Goal: Obtain resource: Download file/media

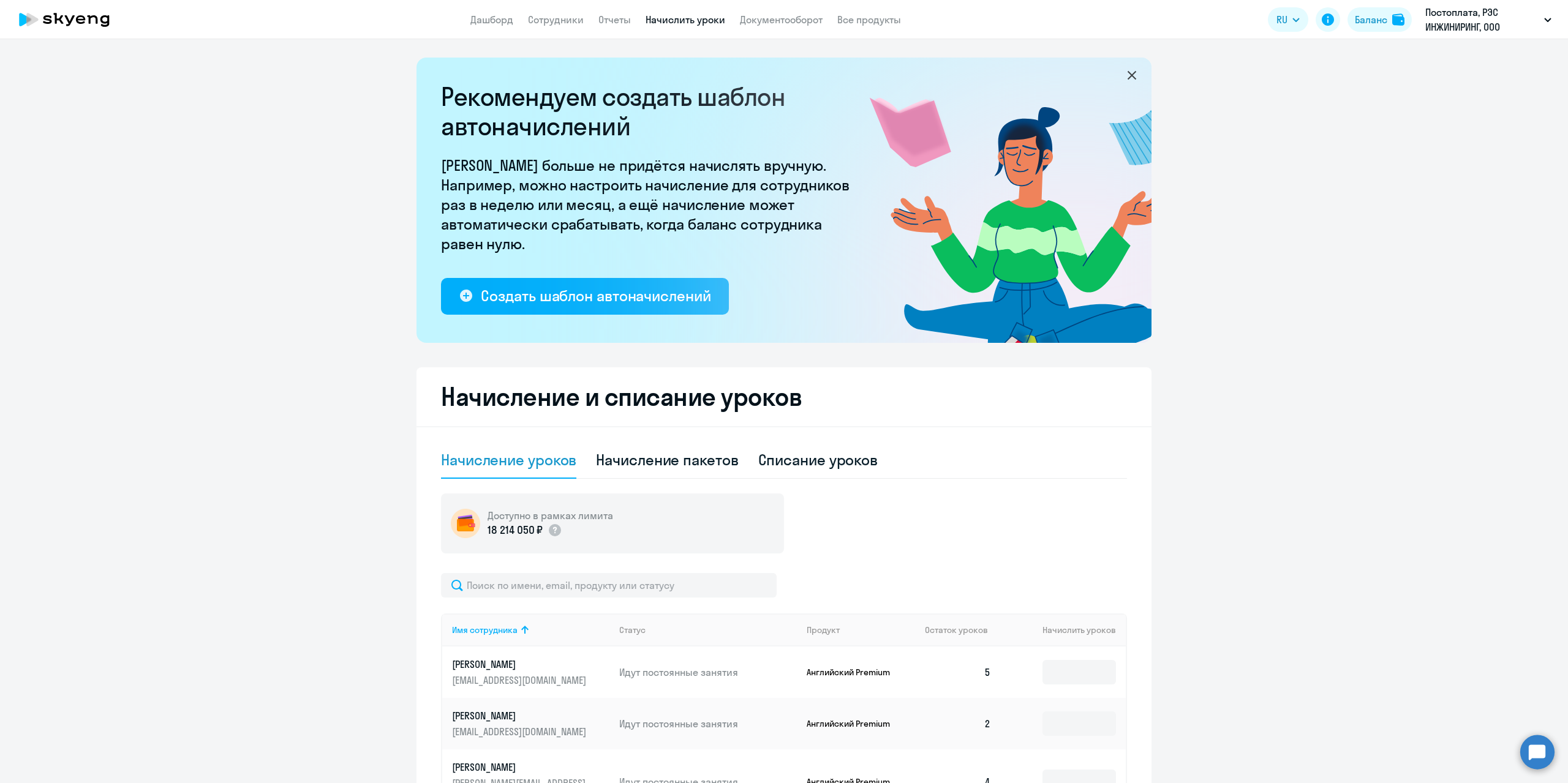
select select "10"
click at [1358, 86] on li "КОМПЕНСАЦИЯ Постоплата, РЭС ИНЖИНИРИНГ, ООО" at bounding box center [1439, 88] width 237 height 31
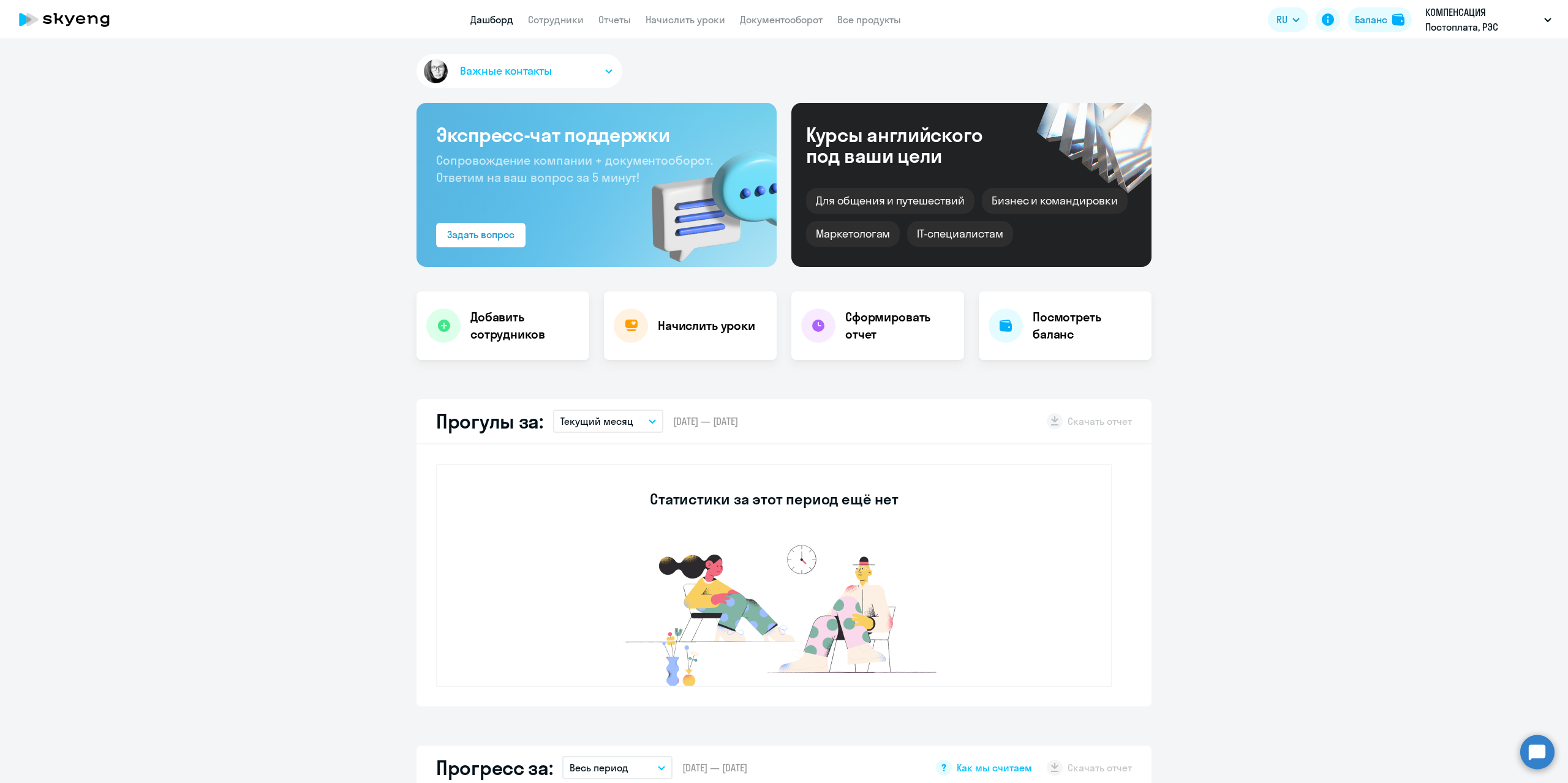
select select "30"
click at [571, 21] on link "Сотрудники" at bounding box center [556, 20] width 56 height 12
select select "30"
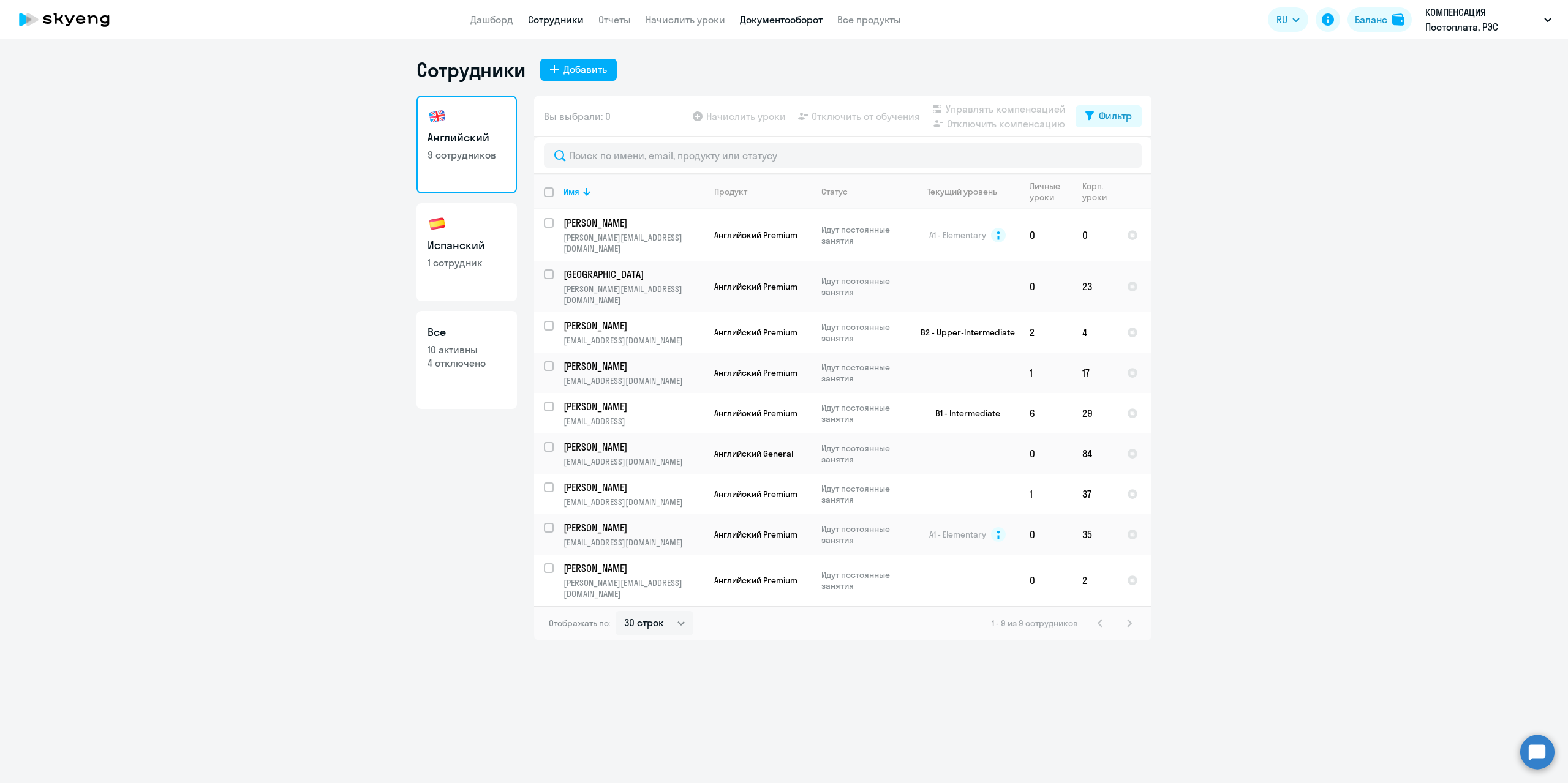
click at [770, 20] on link "Документооборот" at bounding box center [781, 20] width 82 height 12
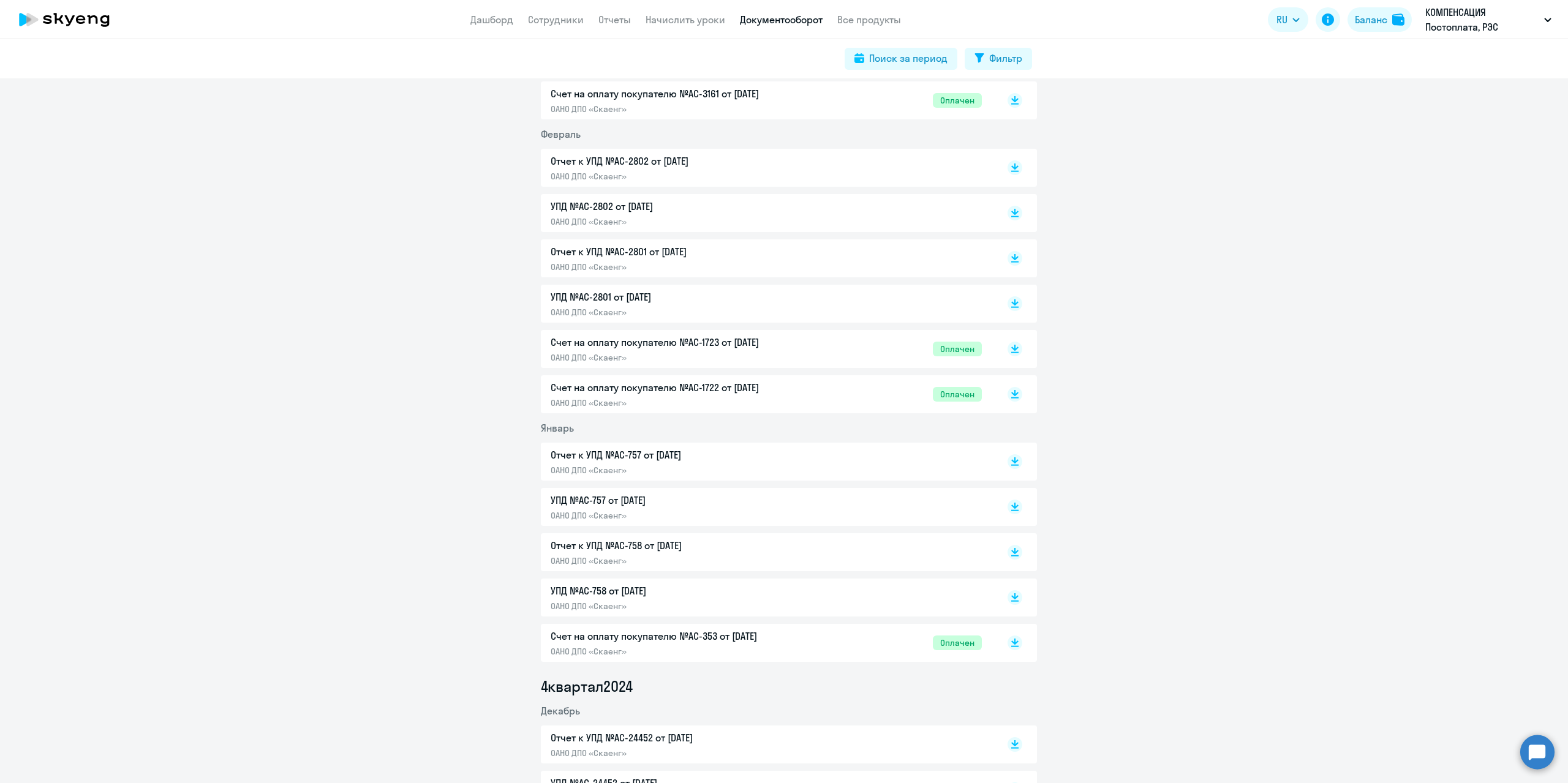
scroll to position [2143, 0]
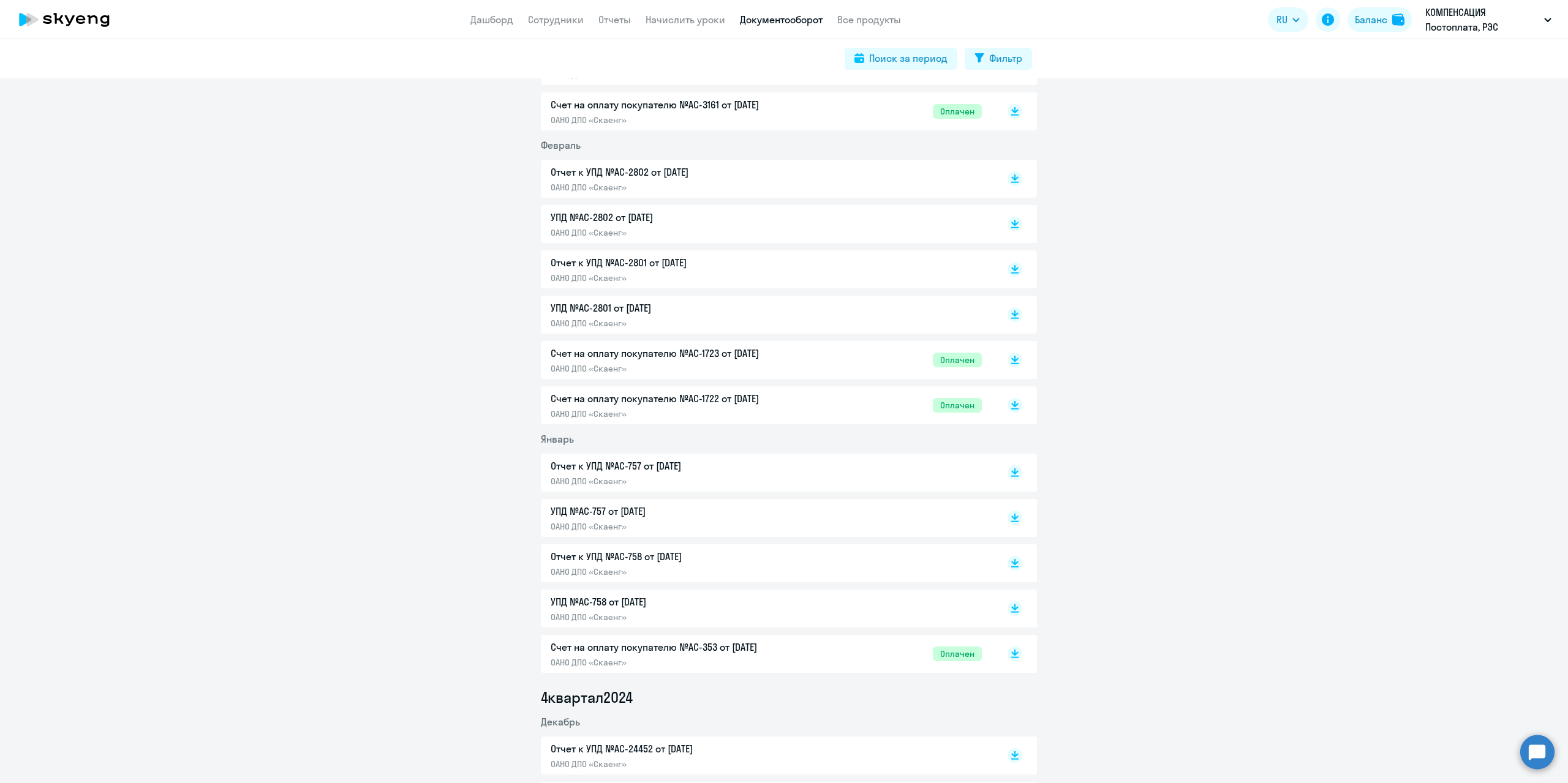
click at [611, 259] on p "Отчет к УПД №AC-2801 от [DATE]" at bounding box center [679, 263] width 257 height 14
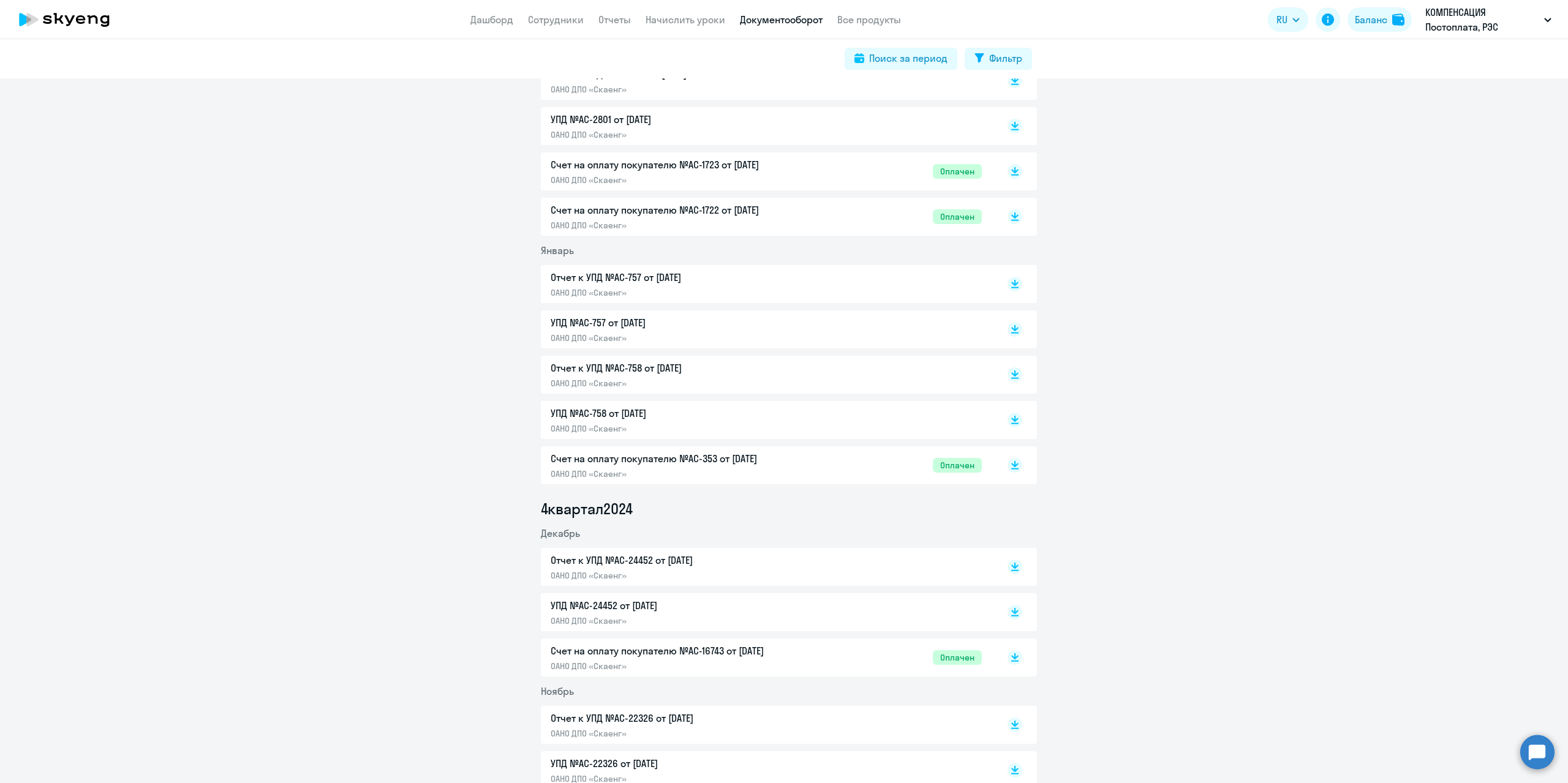
scroll to position [2327, 0]
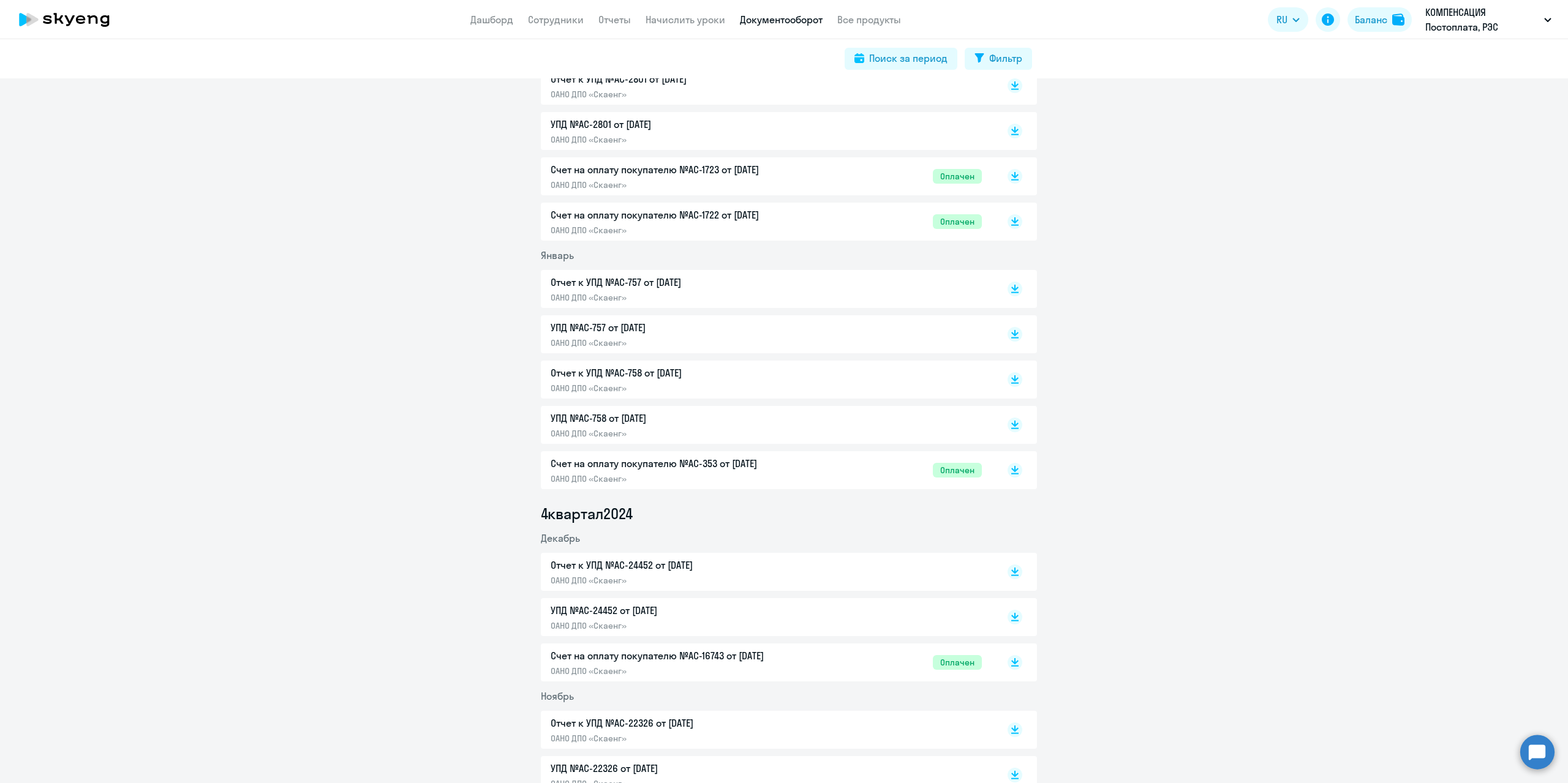
click at [643, 467] on p "Счет на оплату покупателю №AC-353 от [DATE]" at bounding box center [679, 463] width 257 height 14
click at [623, 418] on p "УПД №AC-758 от [DATE]" at bounding box center [679, 418] width 257 height 14
click at [581, 369] on p "Отчет к УПД №AC-758 от [DATE]" at bounding box center [679, 373] width 257 height 14
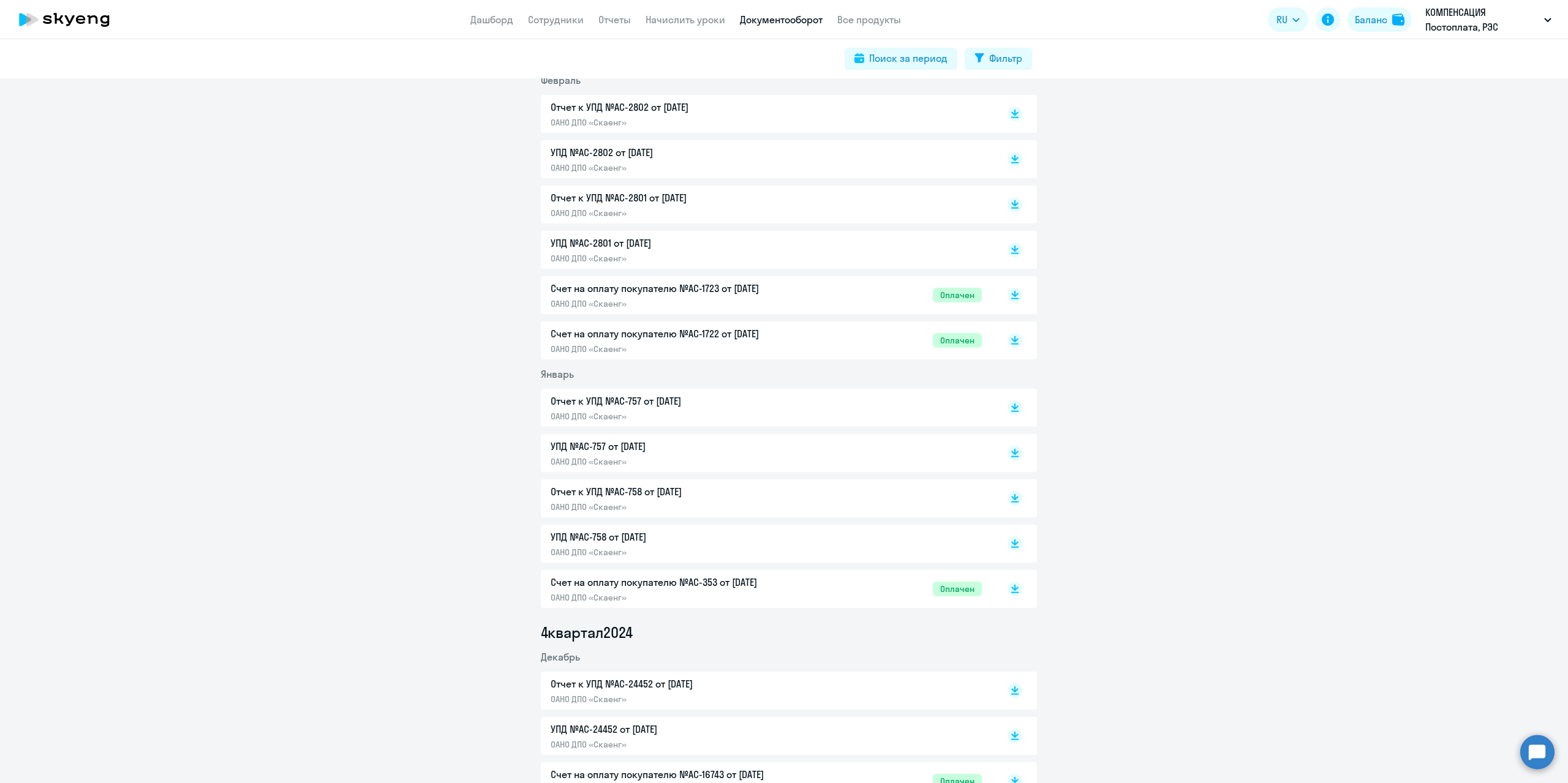
scroll to position [2205, 0]
click at [596, 405] on p "Отчет к УПД №AC-757 от [DATE]" at bounding box center [679, 405] width 257 height 14
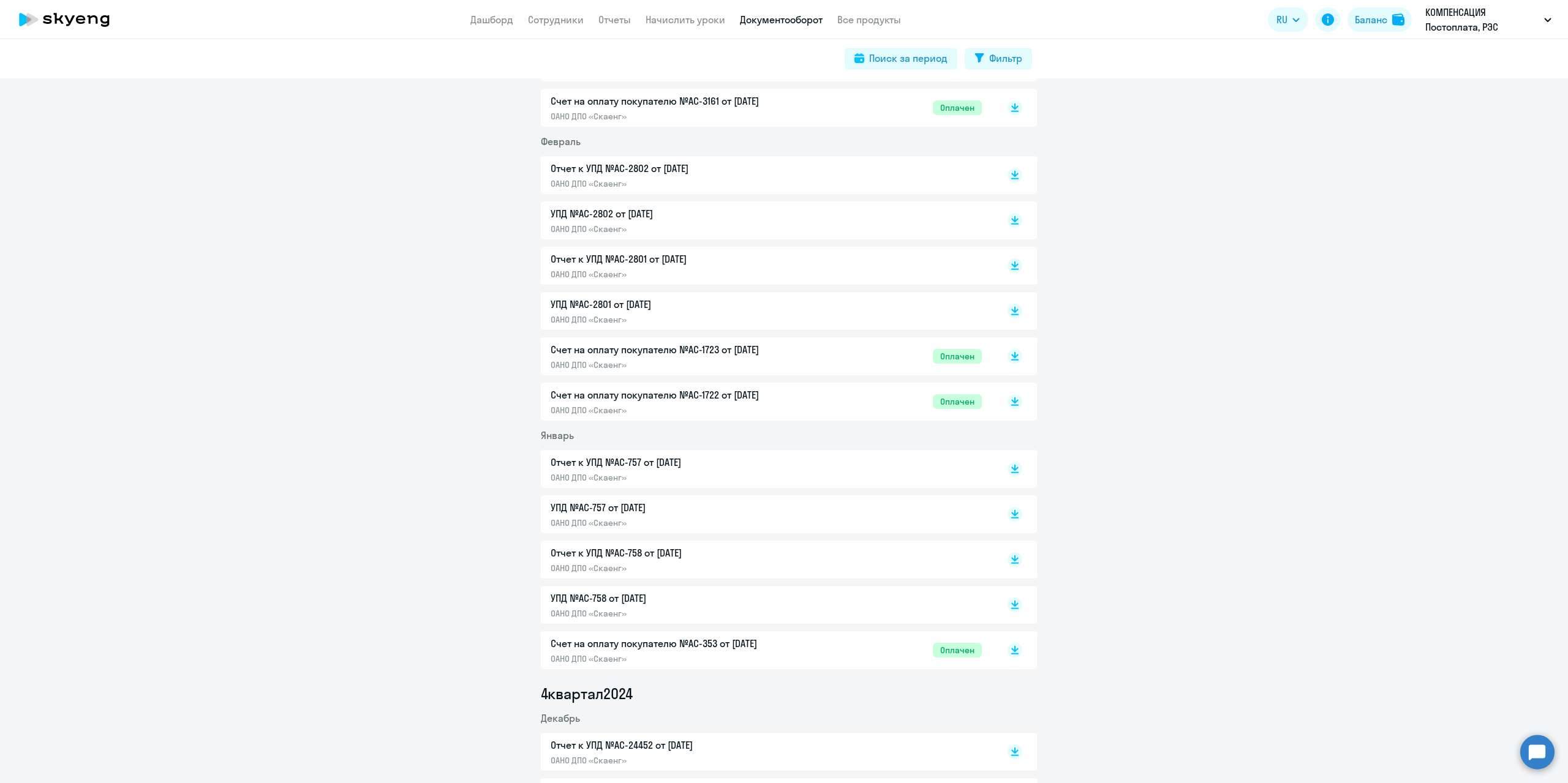
scroll to position [2143, 0]
click at [609, 261] on p "Отчет к УПД №AC-2801 от [DATE]" at bounding box center [679, 263] width 257 height 14
click at [615, 171] on p "Отчет к УПД №AC-2802 от [DATE]" at bounding box center [679, 172] width 257 height 14
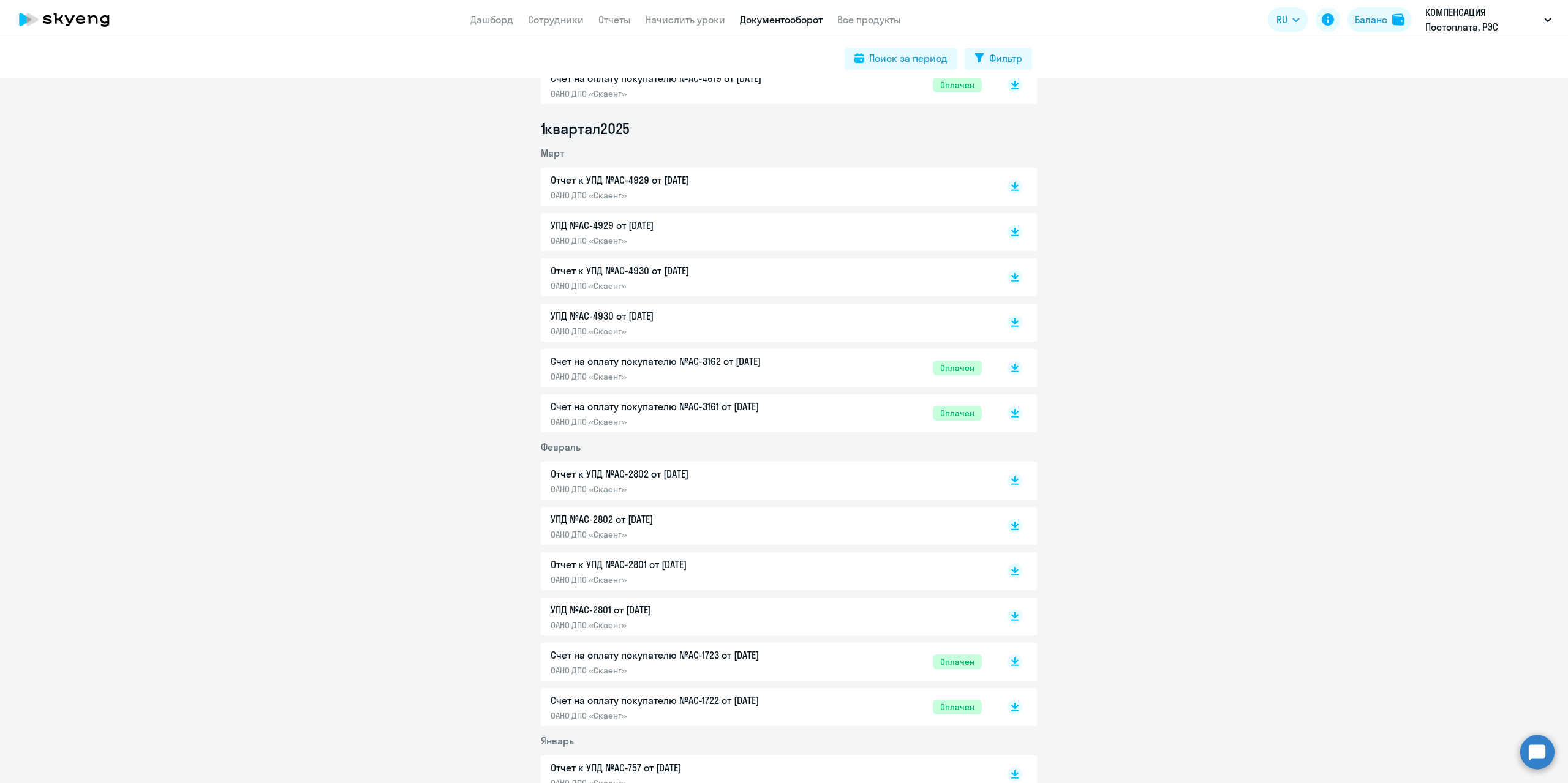
scroll to position [1837, 0]
click at [607, 275] on p "Отчет к УПД №AC-4930 от [DATE]" at bounding box center [679, 275] width 257 height 14
click at [605, 182] on p "Отчет к УПД №AC-4929 от [DATE]" at bounding box center [679, 184] width 257 height 14
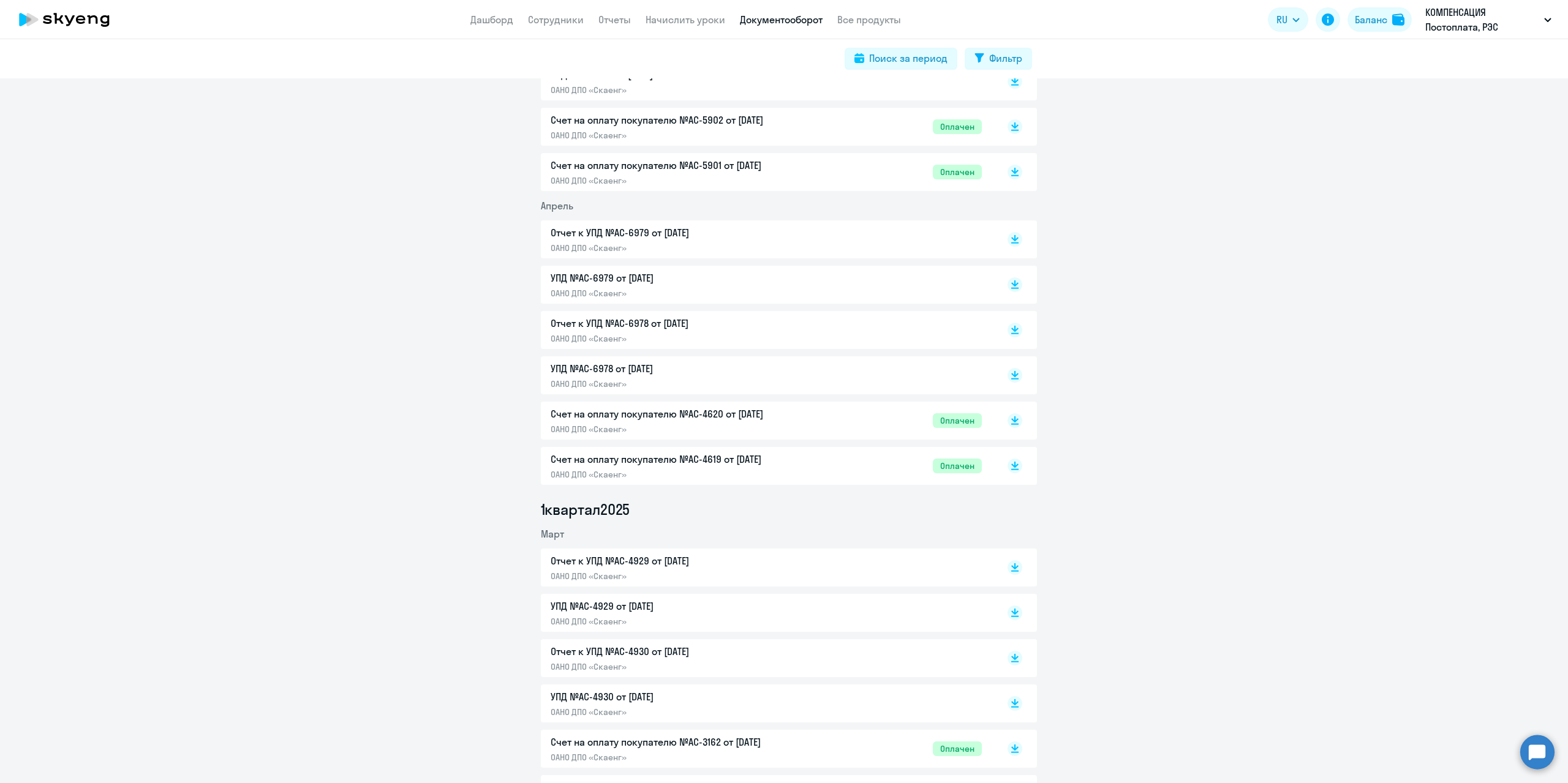
scroll to position [1408, 0]
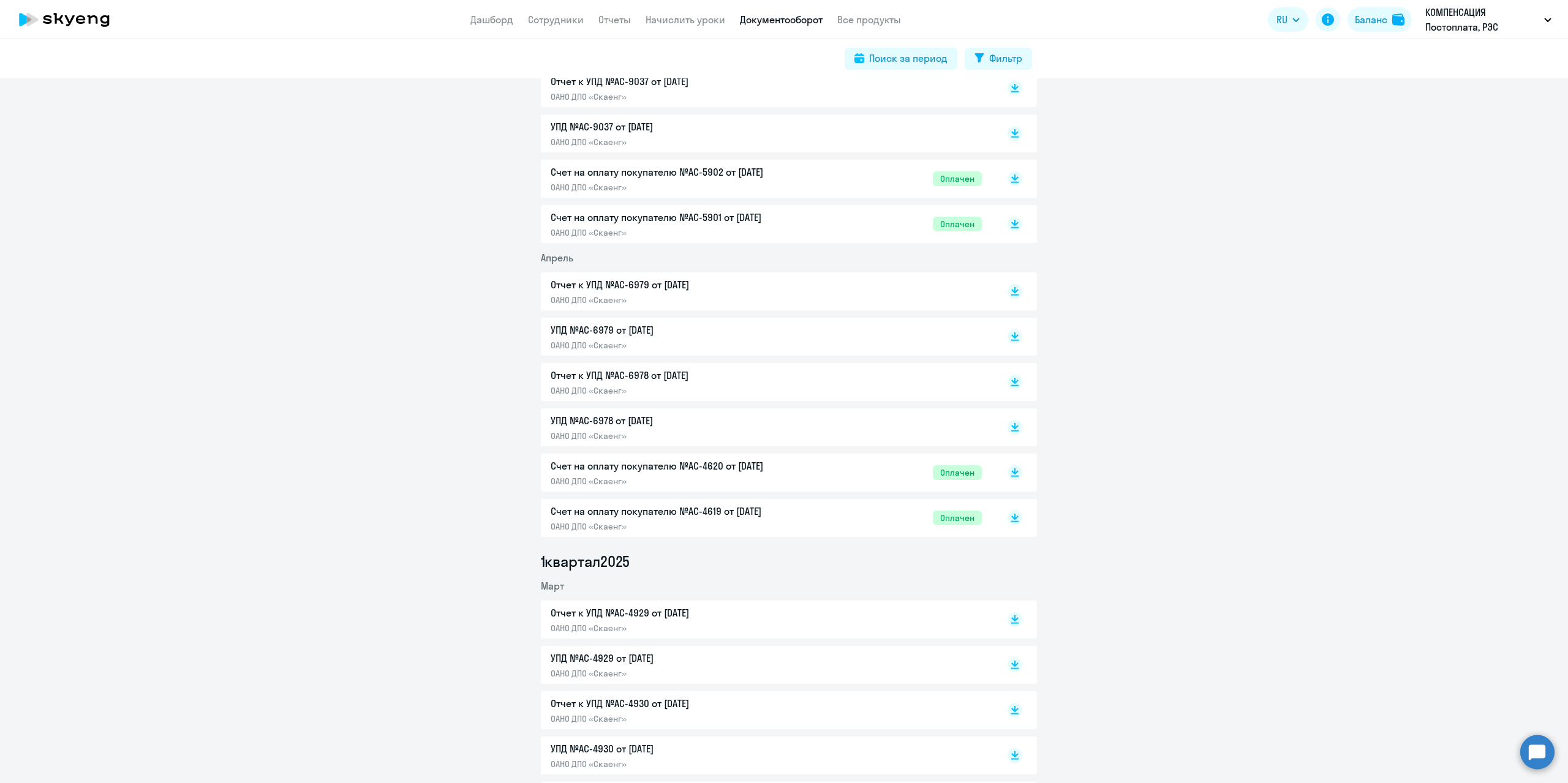
click at [631, 280] on p "Отчет к УПД №AC-6979 от [DATE]" at bounding box center [679, 284] width 257 height 14
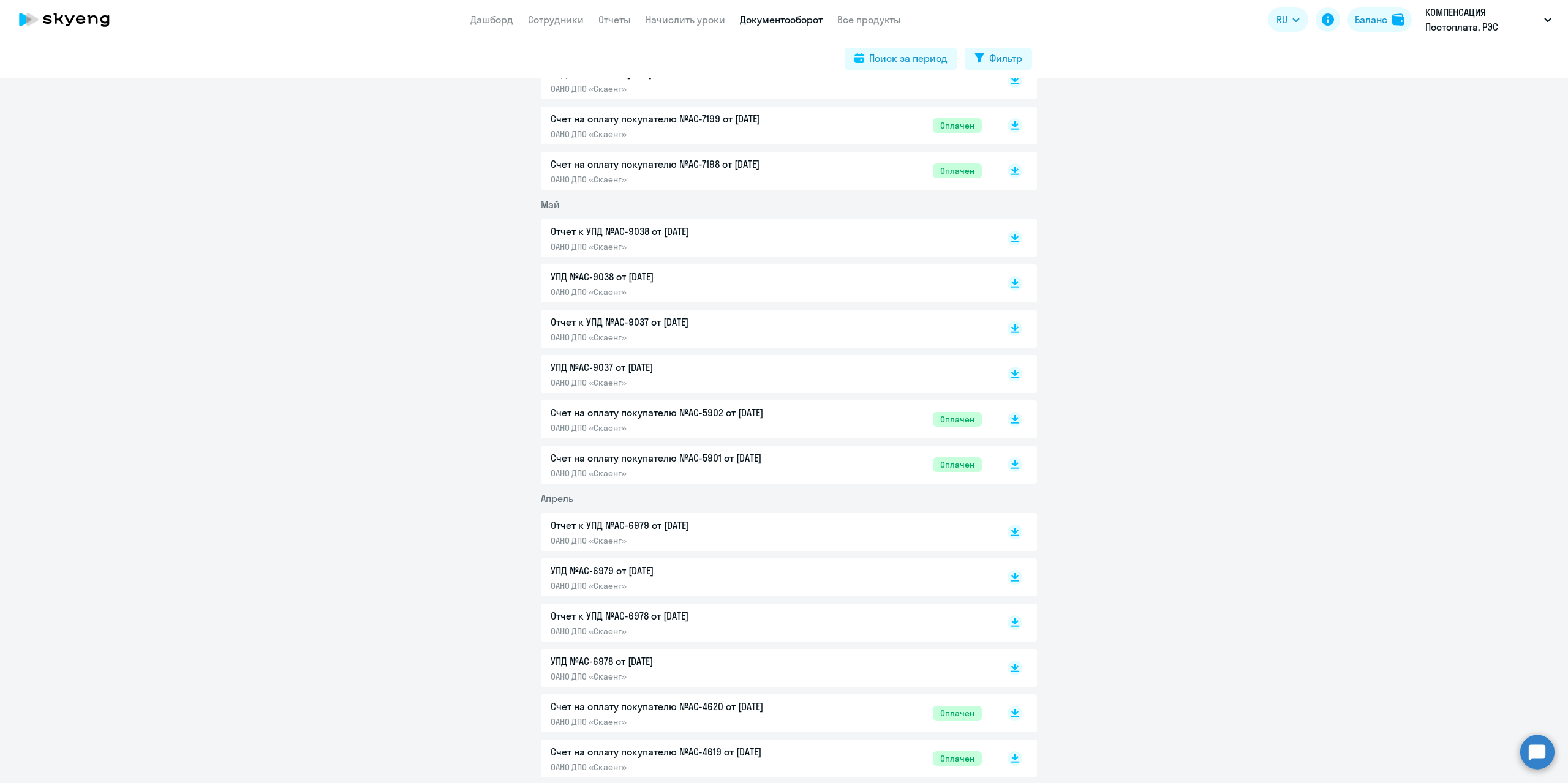
scroll to position [1163, 0]
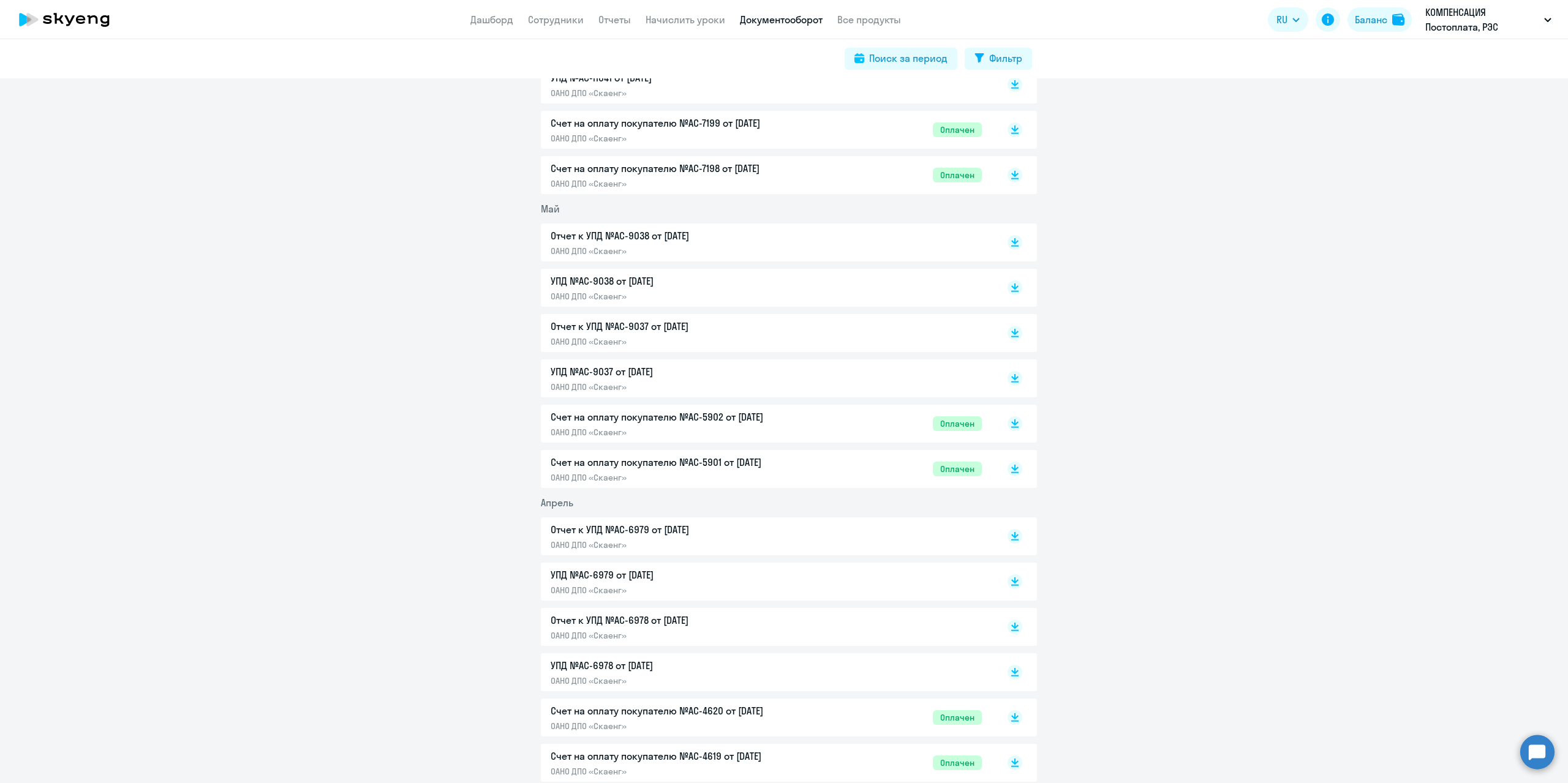
click at [632, 233] on p "Отчет к УПД №AC-9038 от [DATE]" at bounding box center [679, 235] width 257 height 14
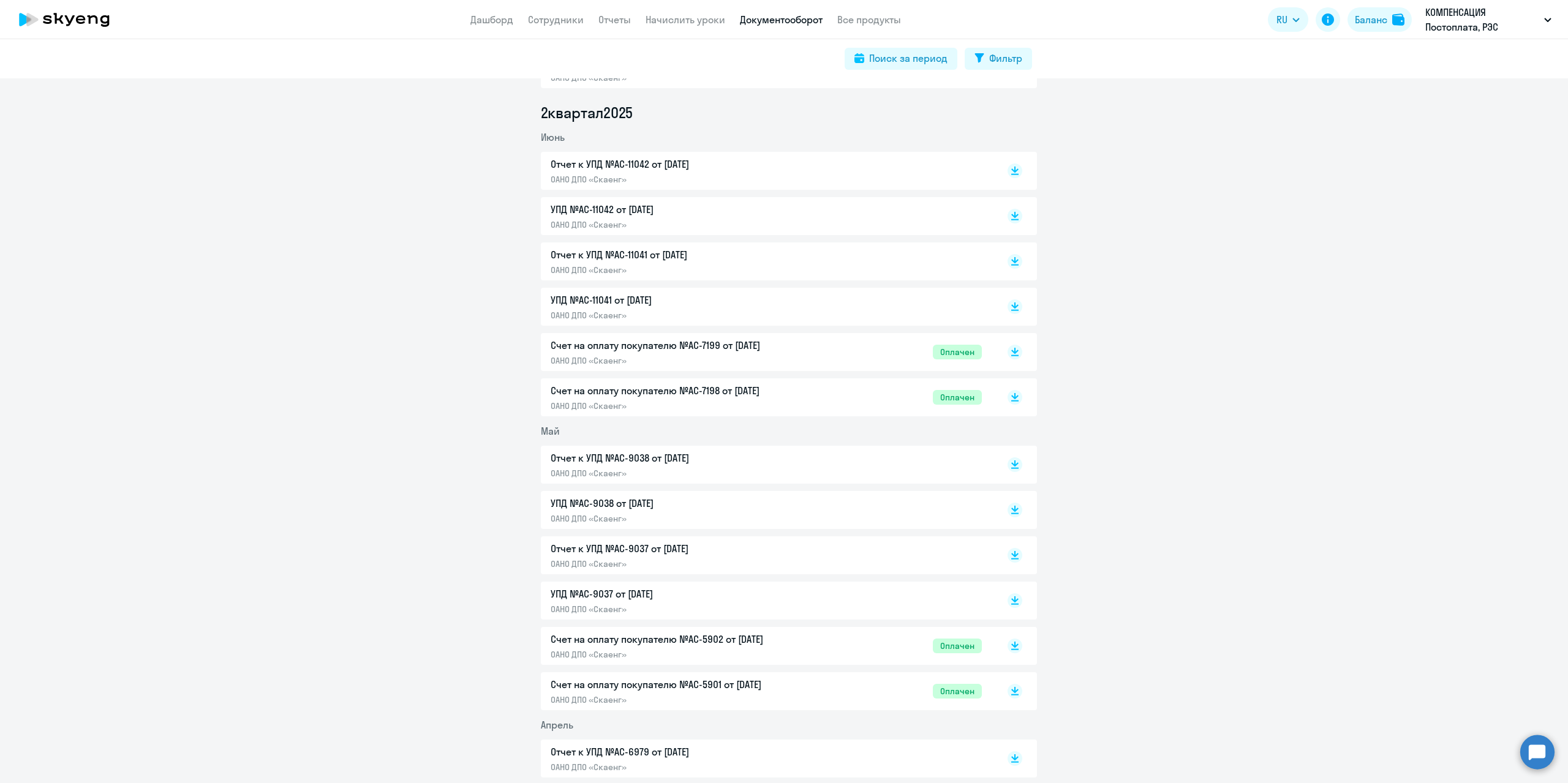
scroll to position [918, 0]
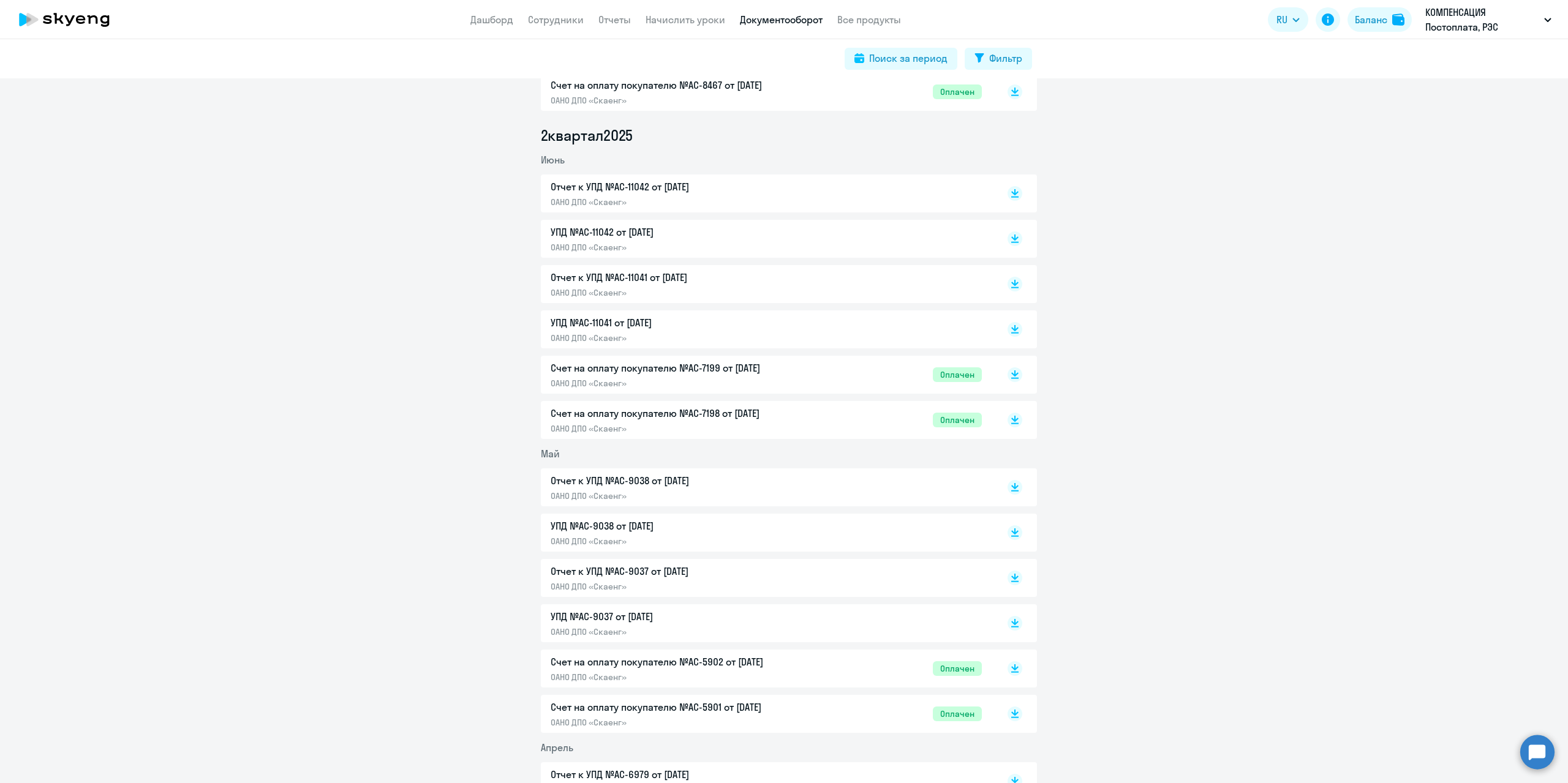
click at [652, 188] on p "Отчет к УПД №AC-11042 от [DATE]" at bounding box center [679, 186] width 257 height 14
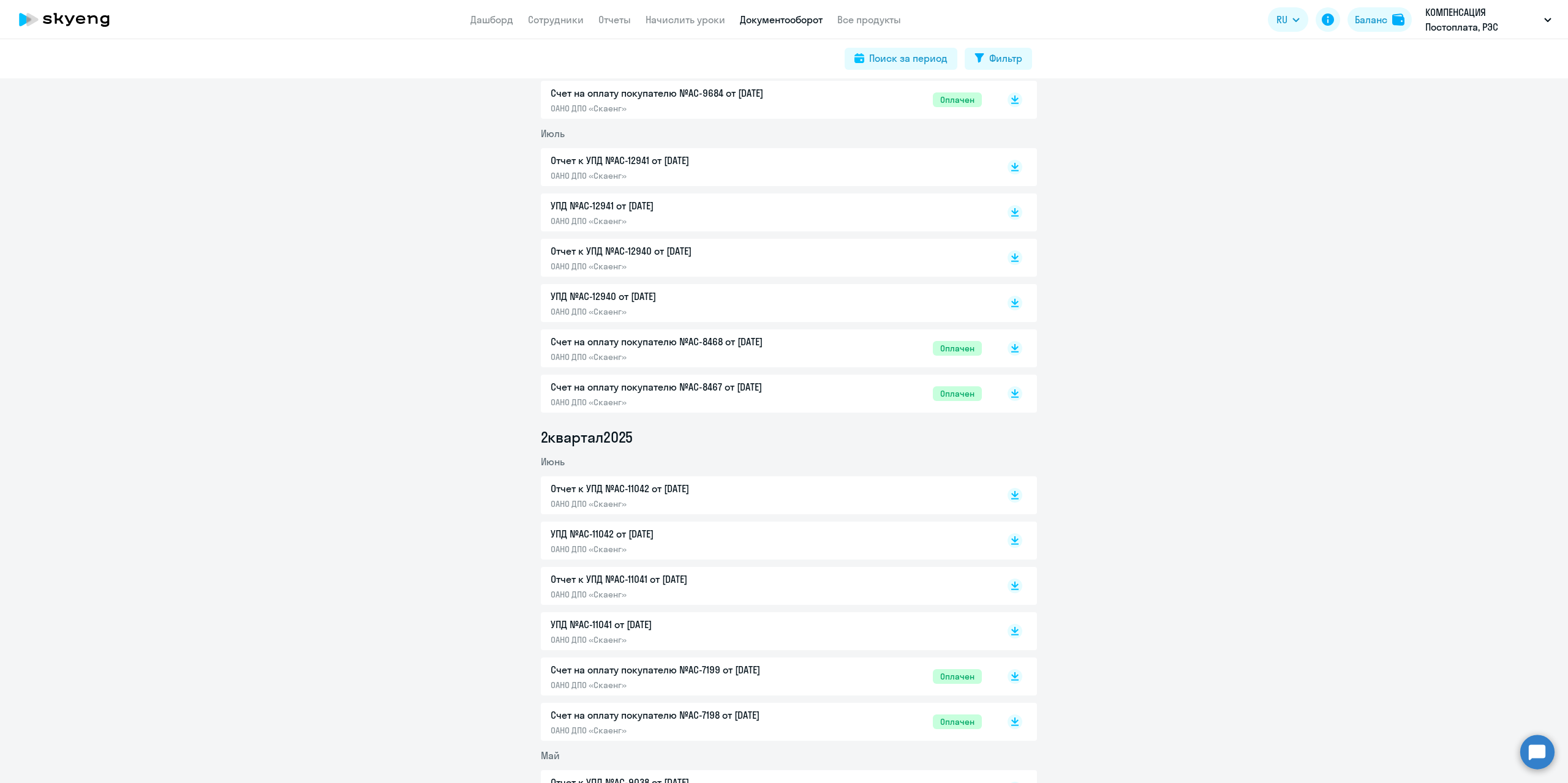
scroll to position [612, 0]
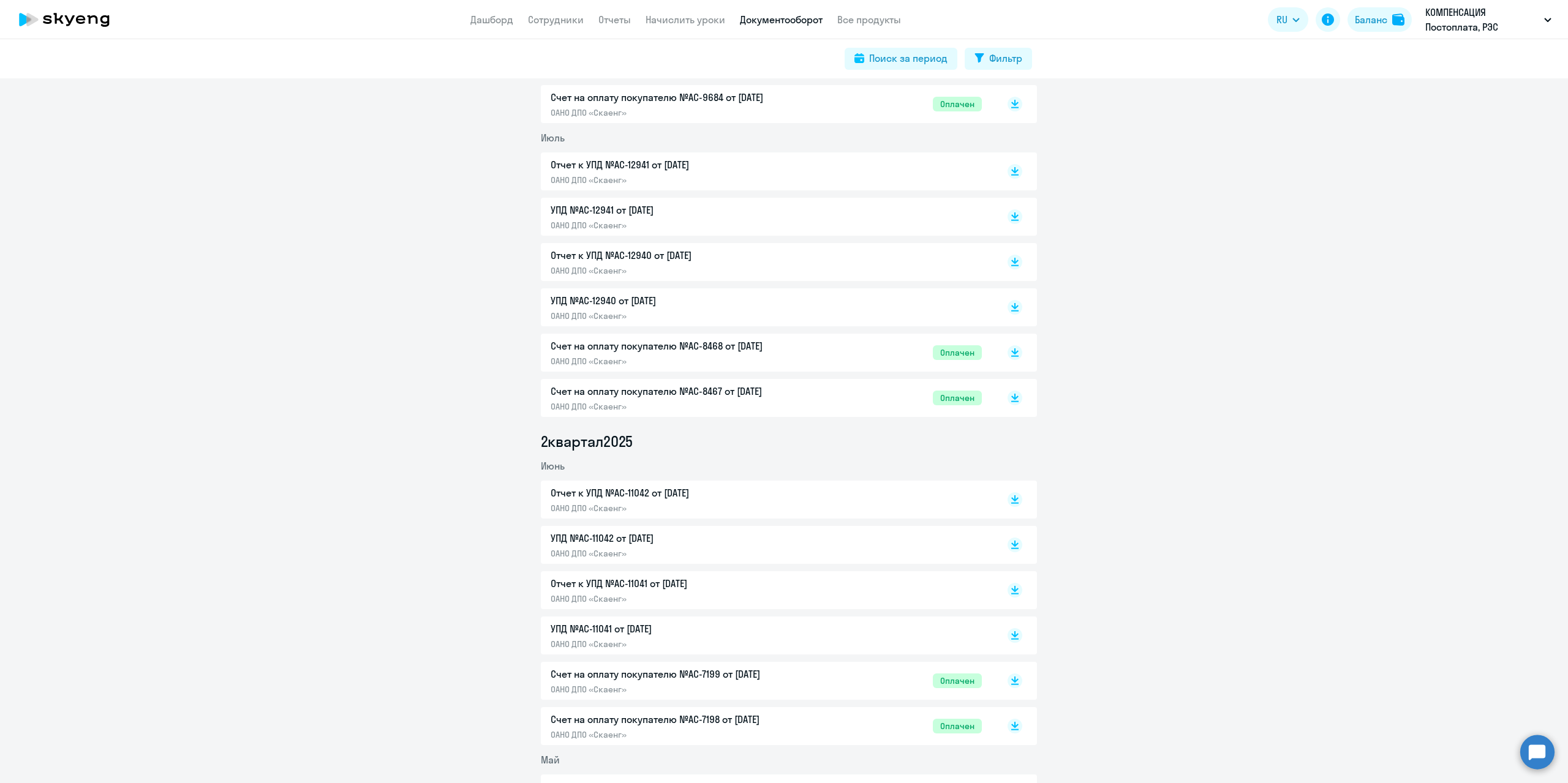
click at [630, 161] on p "Отчет к УПД №AC-12941 от [DATE]" at bounding box center [679, 165] width 257 height 14
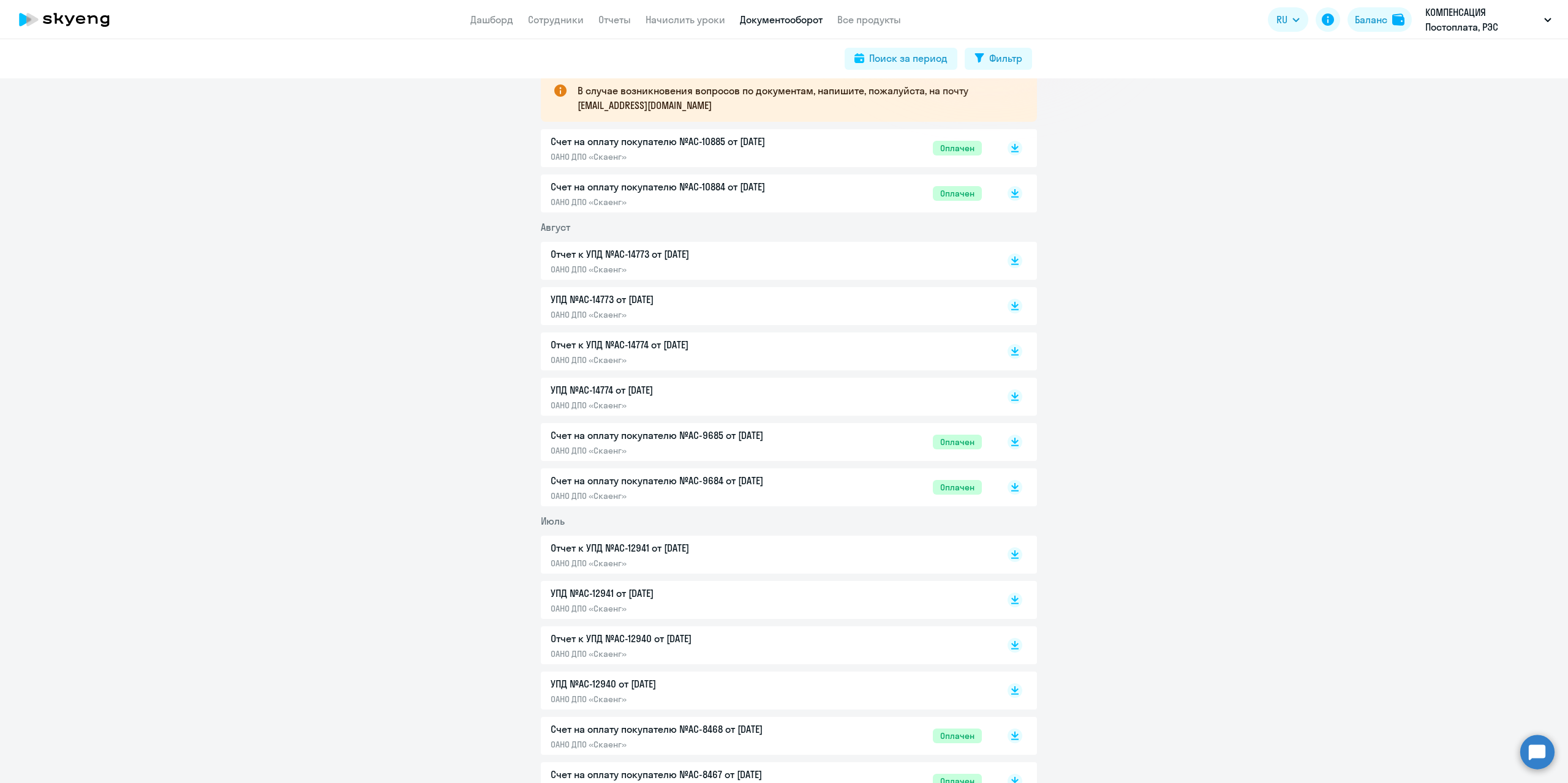
scroll to position [184, 0]
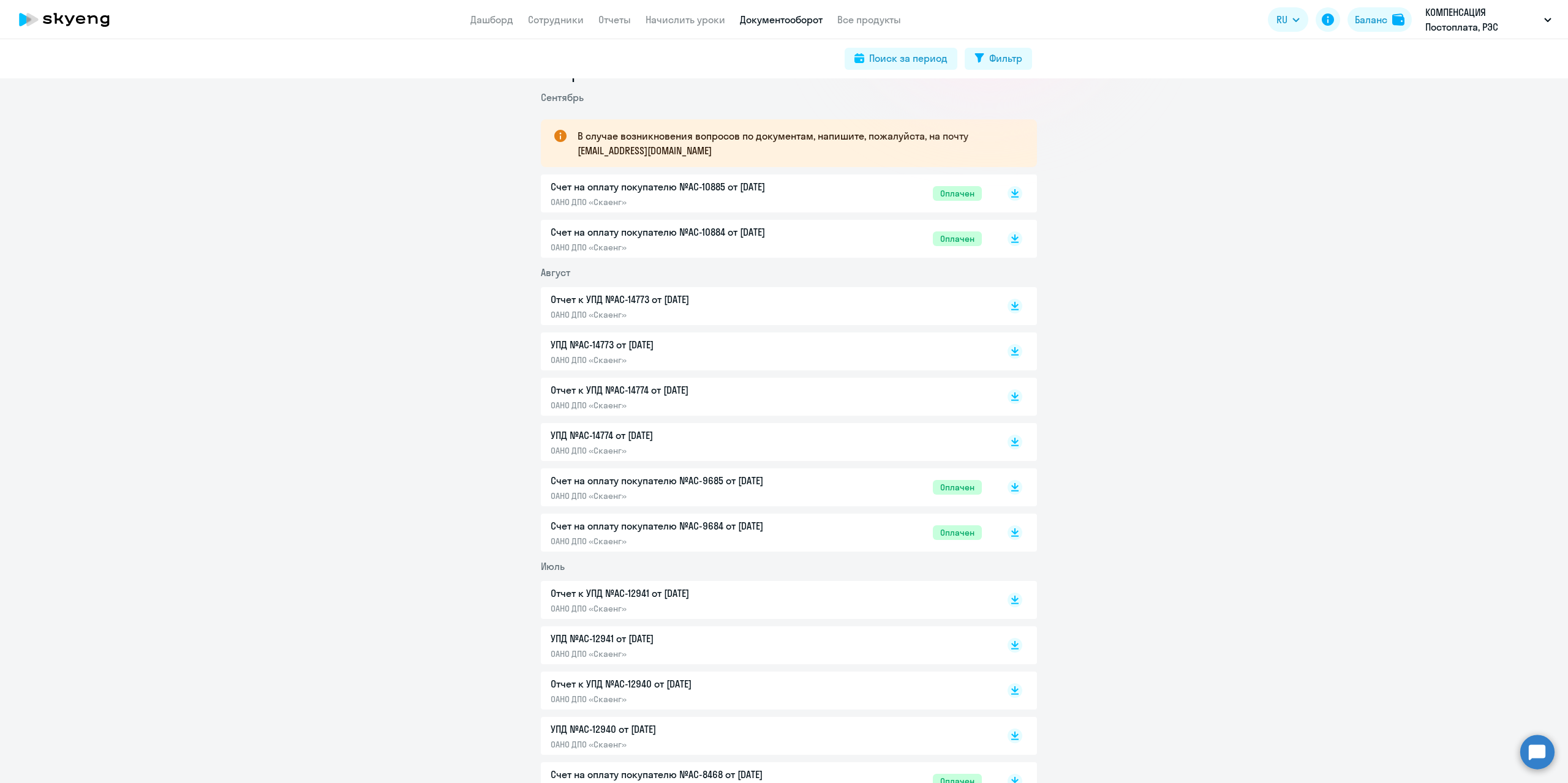
click at [624, 296] on p "Отчет к УПД №AC-14773 от [DATE]" at bounding box center [679, 299] width 257 height 14
click at [607, 388] on p "Отчет к УПД №AC-14774 от [DATE]" at bounding box center [679, 390] width 257 height 14
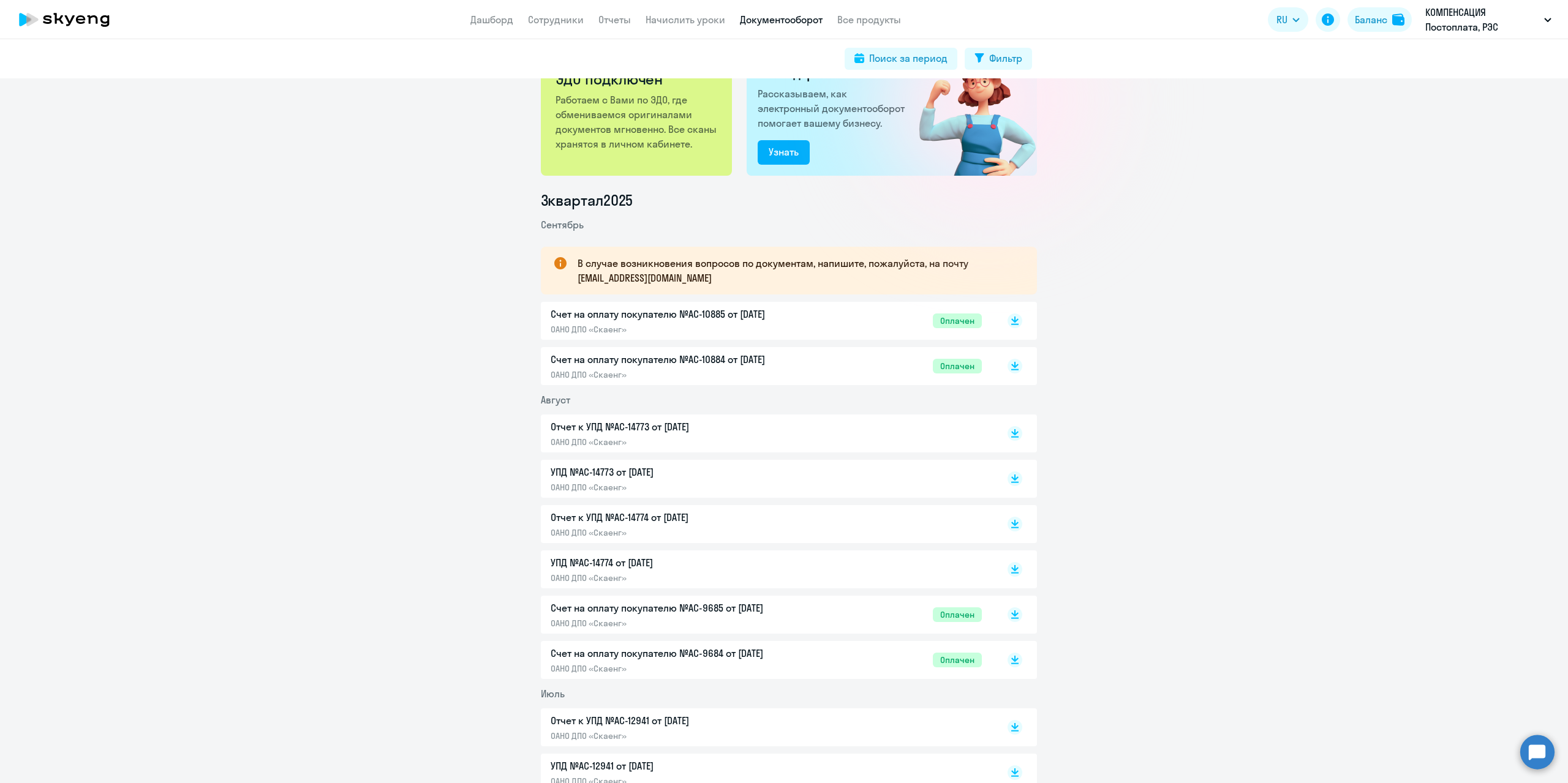
scroll to position [0, 0]
